Goal: Task Accomplishment & Management: Use online tool/utility

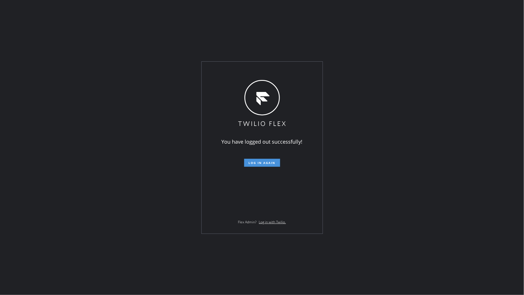
click at [267, 161] on span "Log in again" at bounding box center [262, 163] width 27 height 4
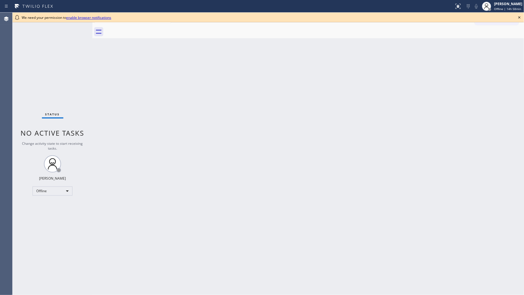
click at [519, 18] on icon at bounding box center [519, 17] width 2 height 2
drag, startPoint x: 513, startPoint y: 2, endPoint x: 517, endPoint y: 0, distance: 4.5
click at [514, 2] on div "[PERSON_NAME]" at bounding box center [508, 3] width 28 height 5
click at [489, 34] on button "Unavailable" at bounding box center [495, 37] width 57 height 7
click at [522, 14] on icon at bounding box center [519, 17] width 7 height 7
